Goal: Task Accomplishment & Management: Manage account settings

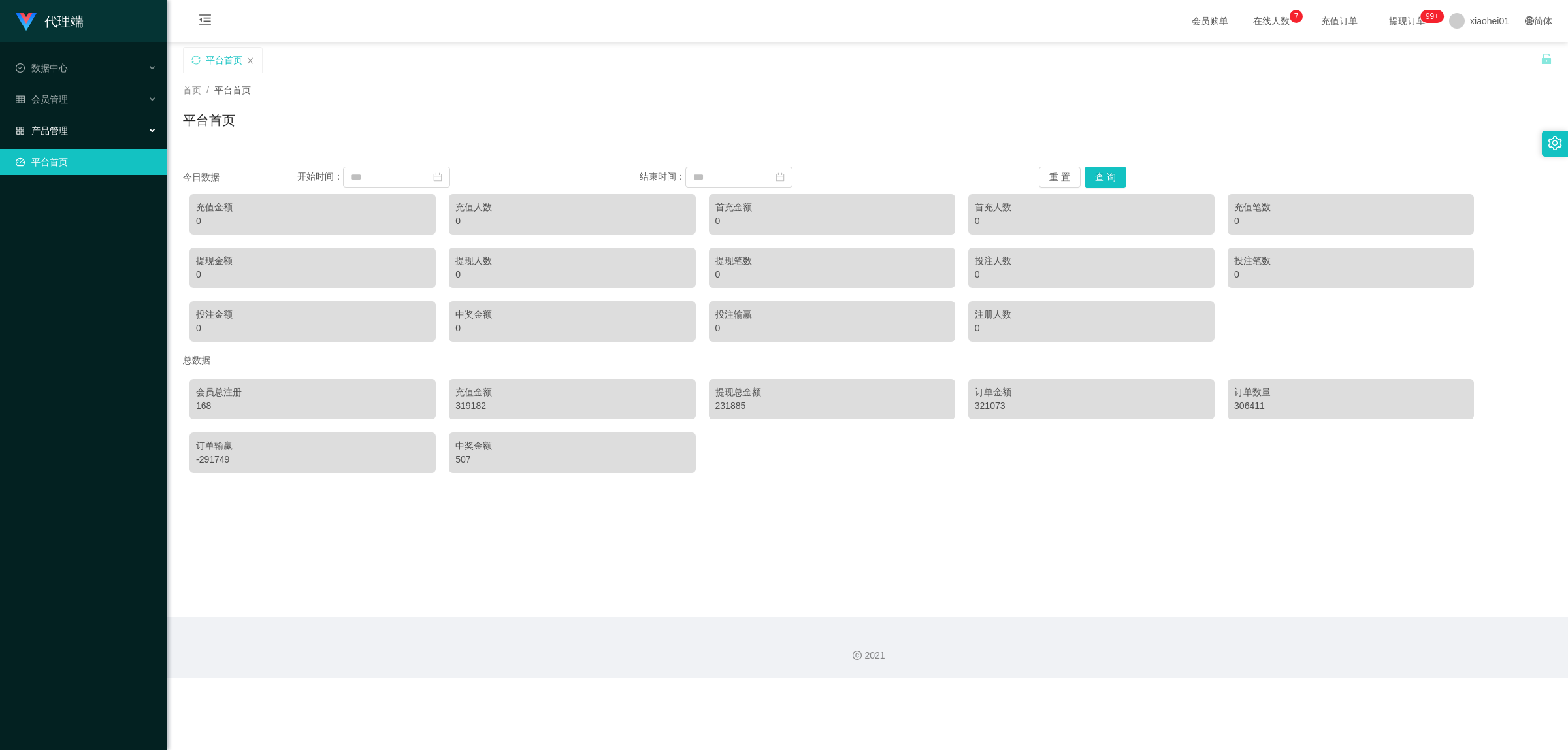
click at [49, 136] on div "产品管理" at bounding box center [84, 131] width 167 height 26
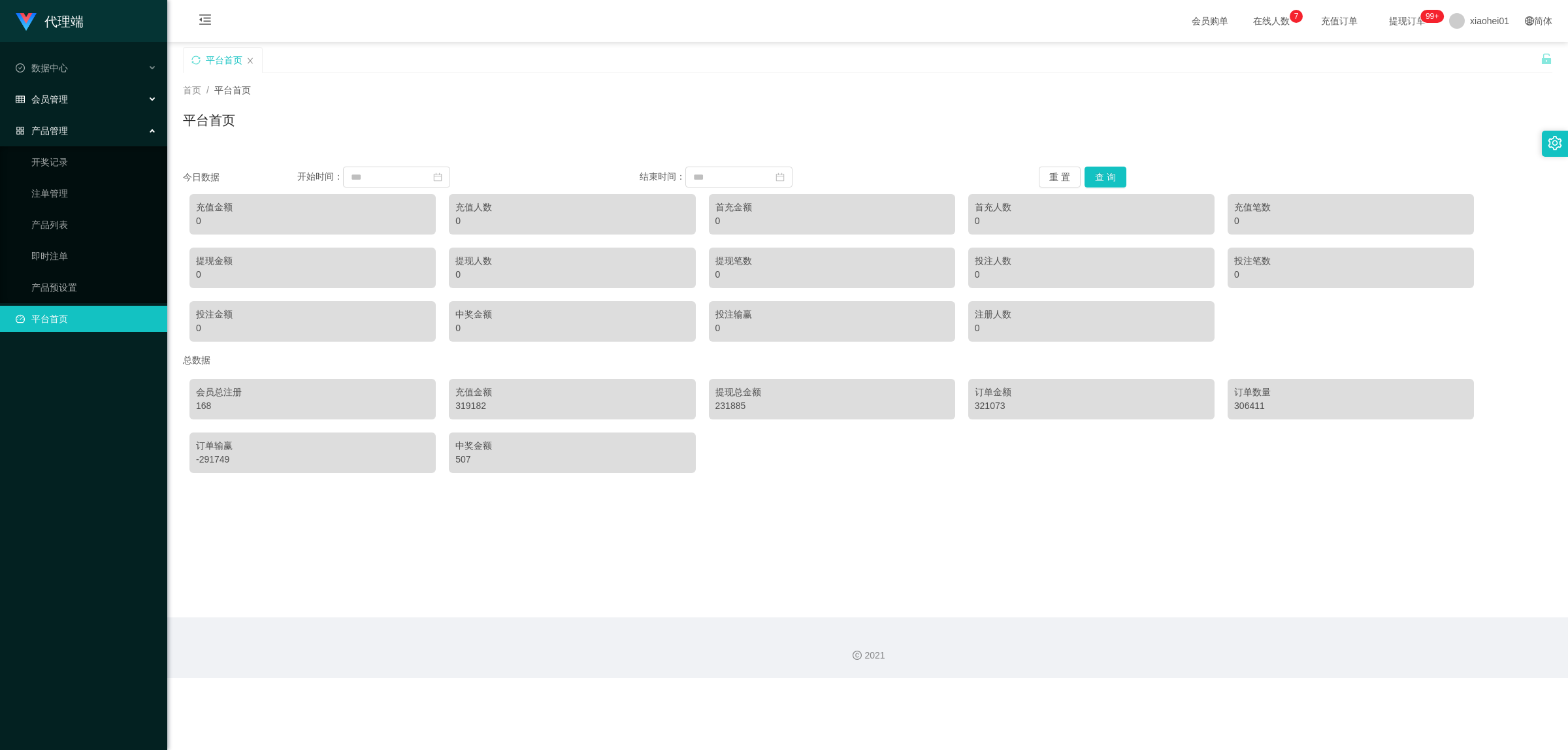
click at [52, 109] on div "会员管理" at bounding box center [84, 100] width 167 height 26
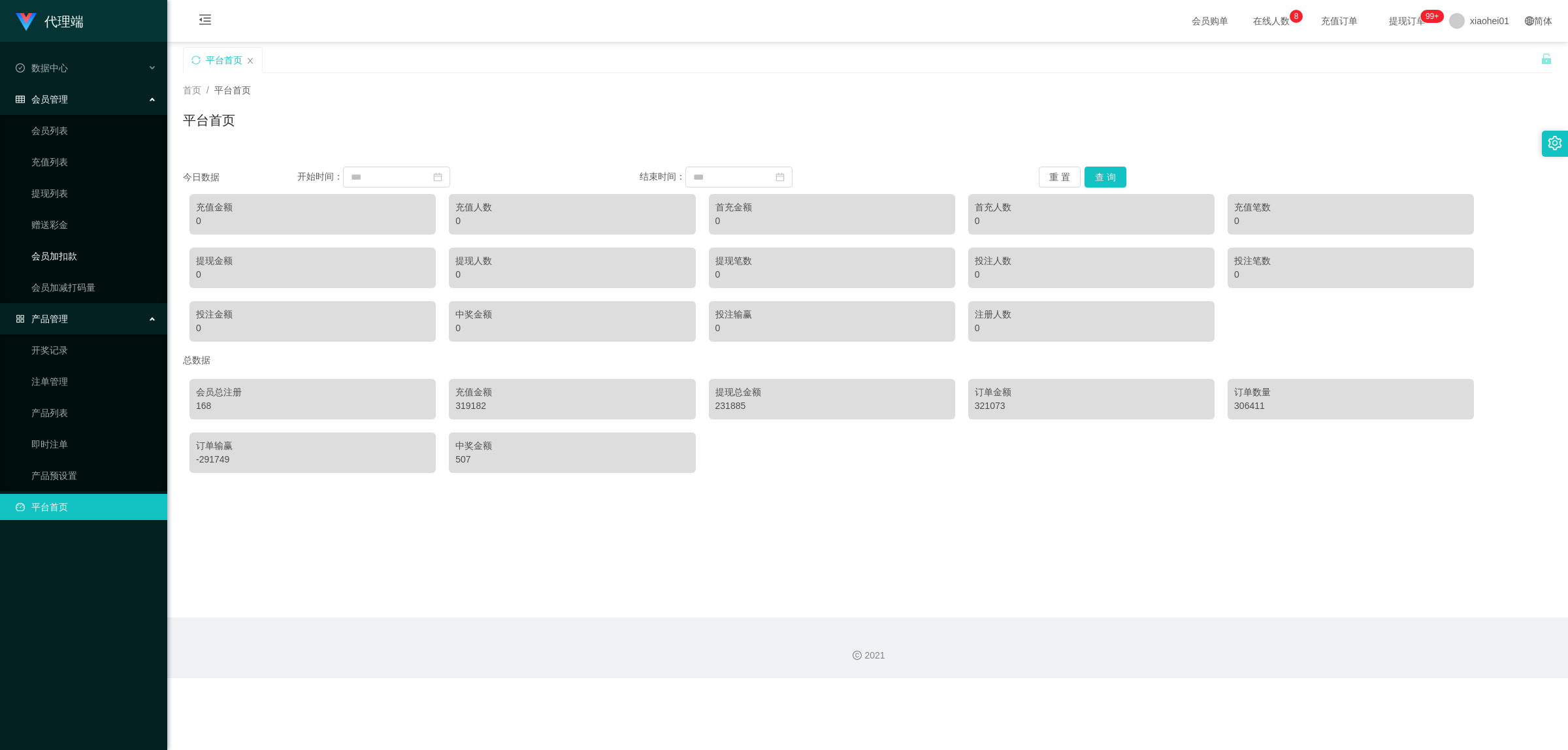
click at [82, 246] on link "会员加扣款" at bounding box center [94, 257] width 125 height 26
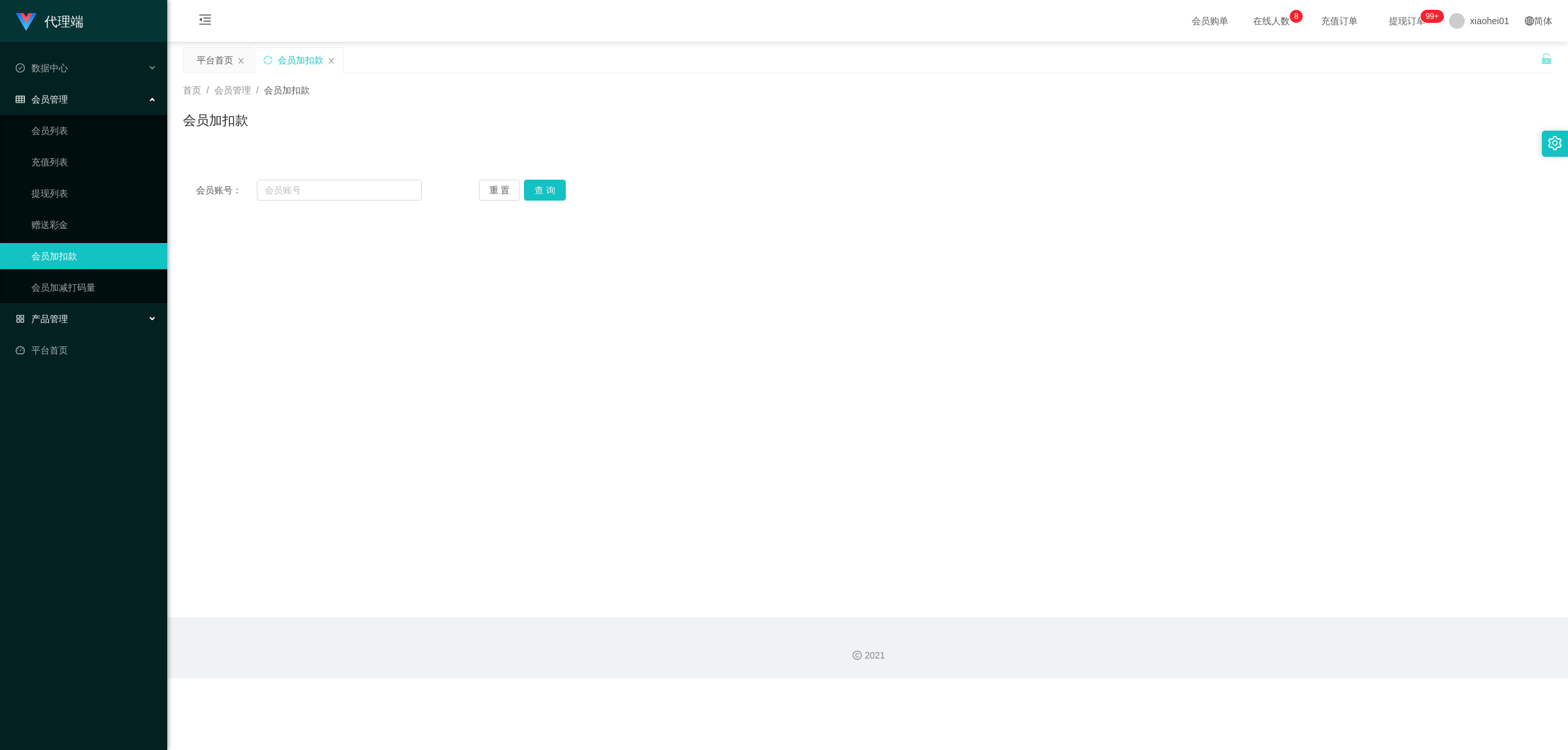
click at [56, 322] on span "产品管理" at bounding box center [42, 319] width 52 height 10
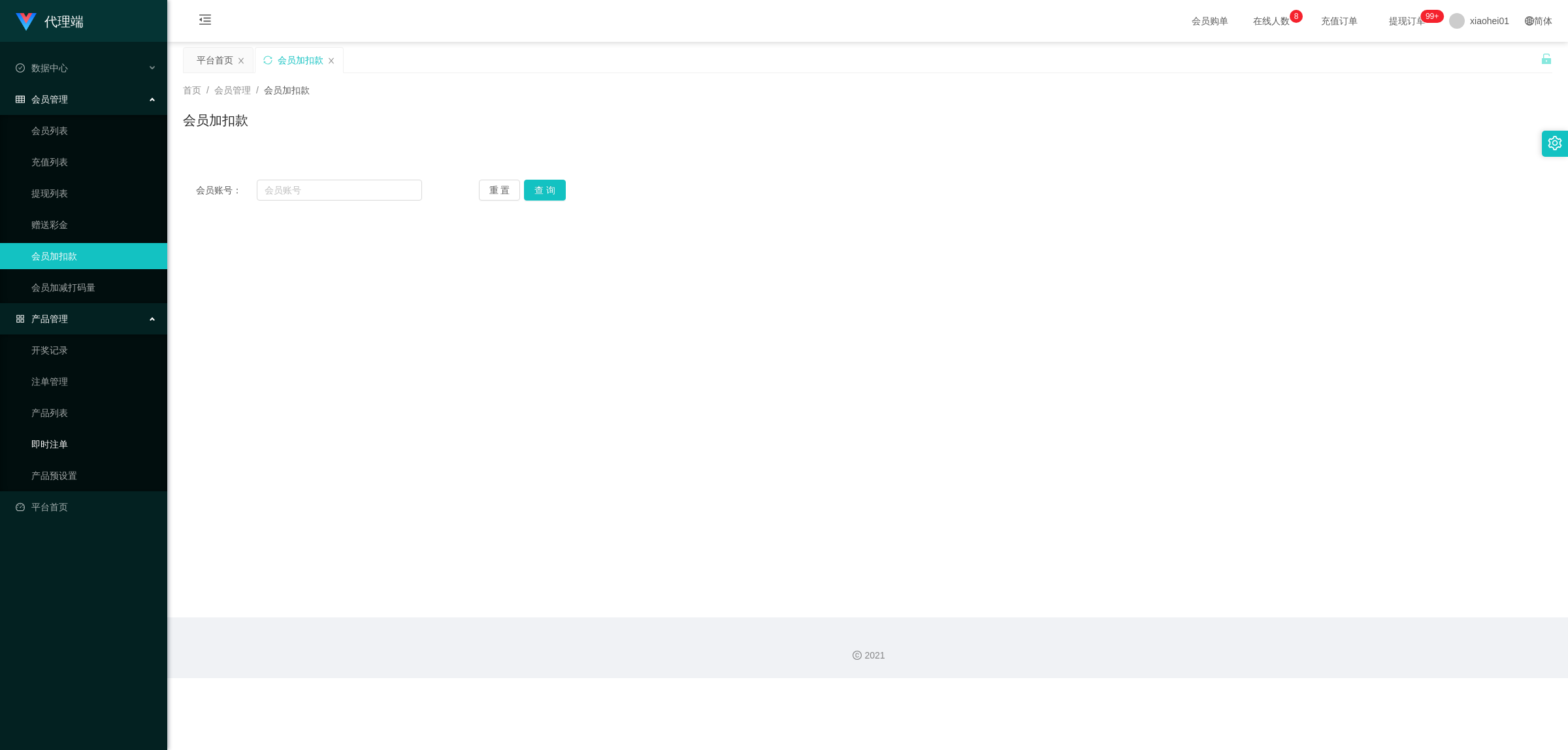
click at [72, 447] on link "即时注单" at bounding box center [94, 445] width 125 height 26
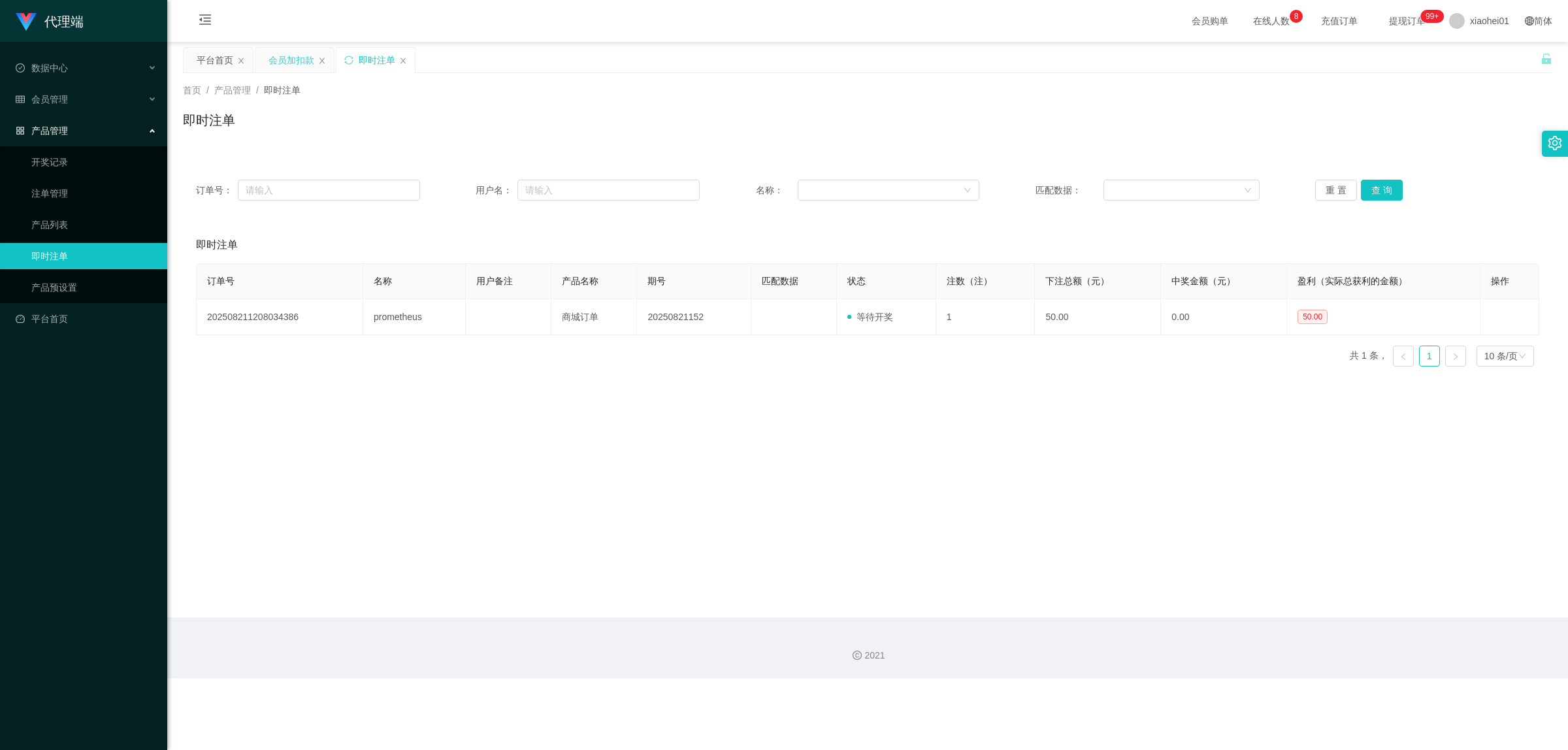
click at [289, 66] on div "会员加扣款" at bounding box center [291, 60] width 46 height 25
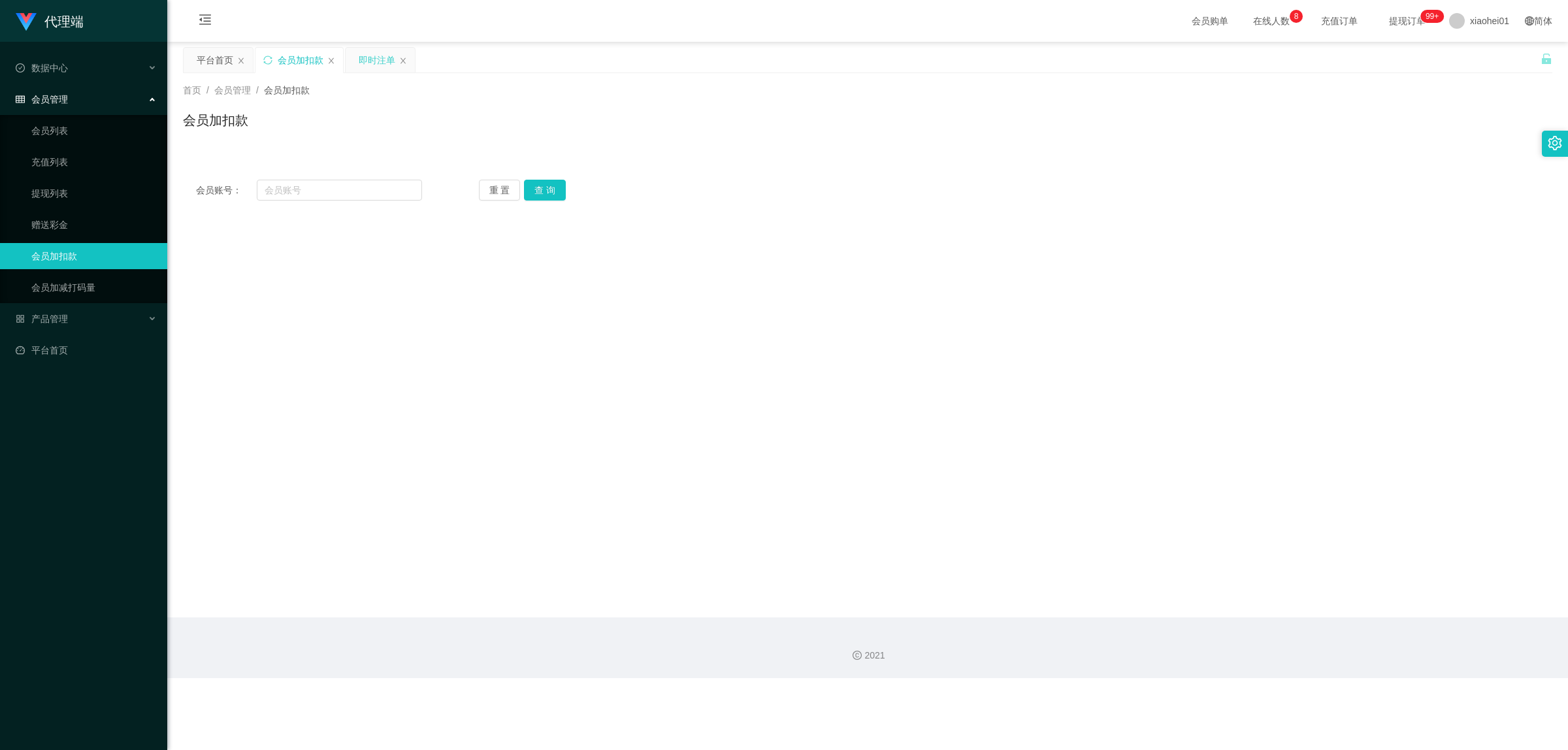
click at [374, 64] on div "即时注单" at bounding box center [377, 60] width 37 height 25
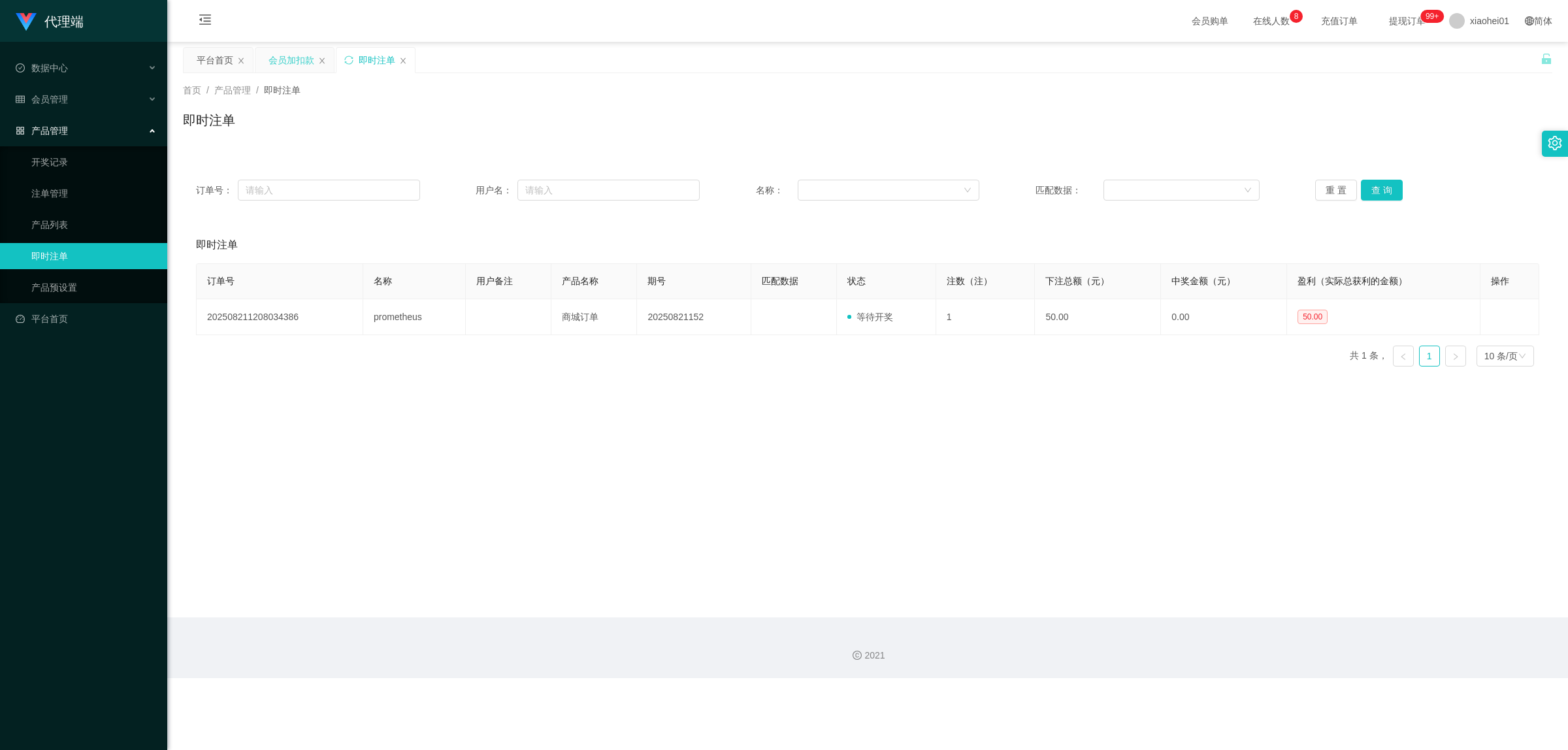
click at [273, 59] on div "会员加扣款" at bounding box center [291, 60] width 46 height 25
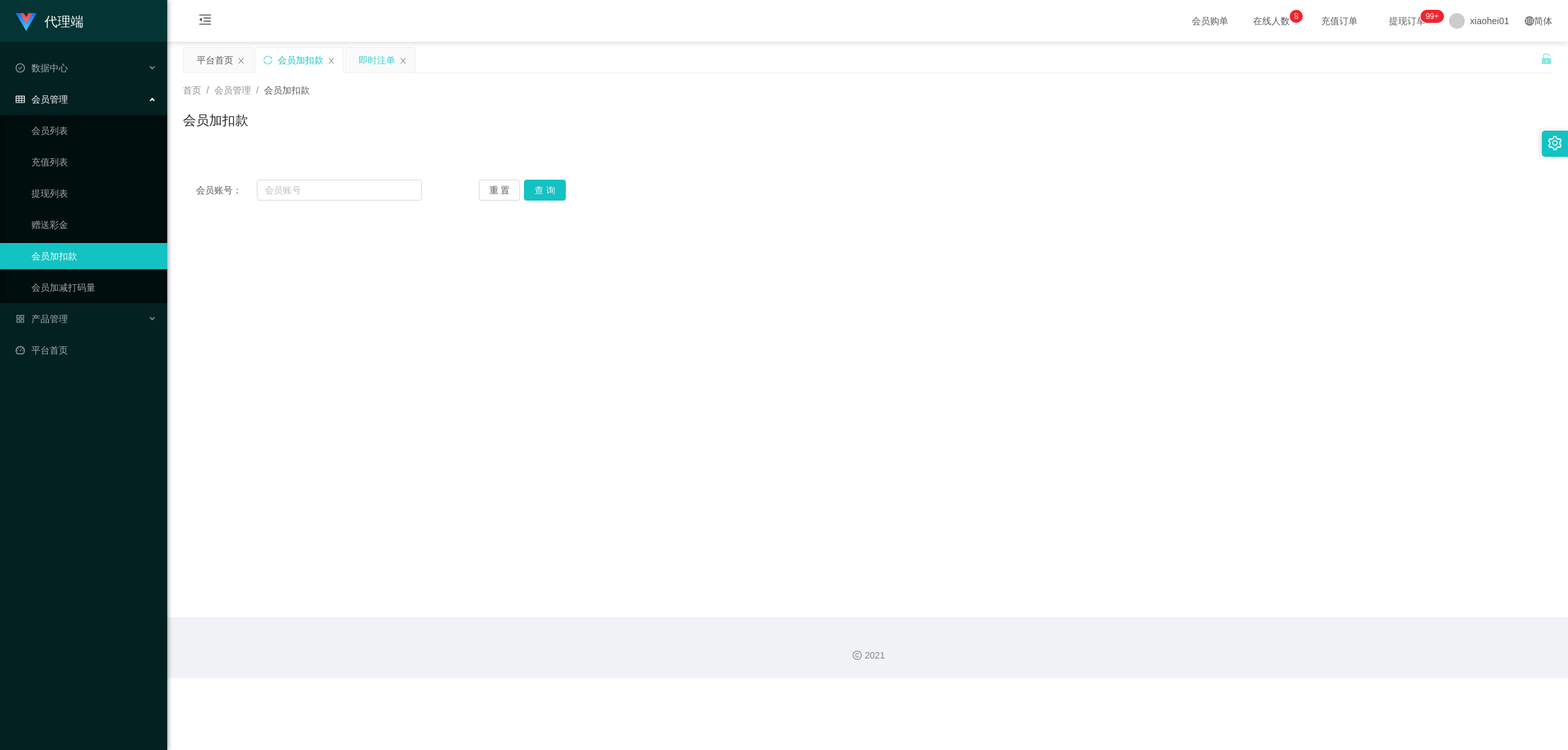
click at [376, 58] on div "即时注单" at bounding box center [377, 60] width 37 height 25
